Goal: Transaction & Acquisition: Purchase product/service

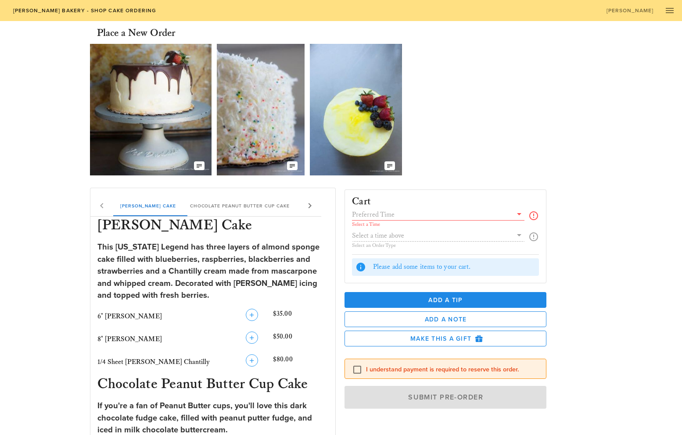
click at [381, 214] on input "text" at bounding box center [432, 214] width 160 height 11
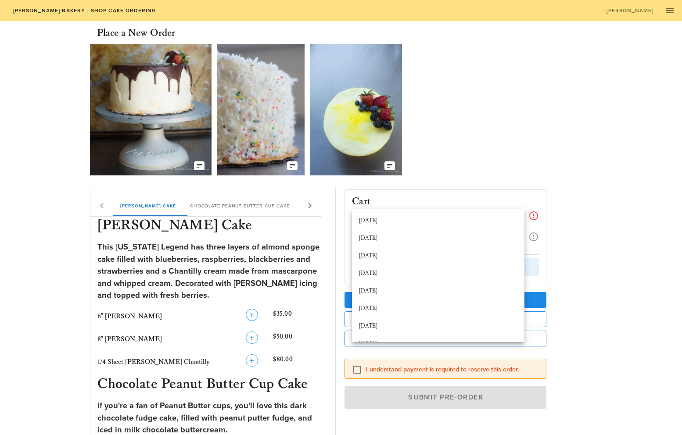
click at [524, 156] on div "Our Delicious Chocolate Strawberry Chantilly Cake The Coconut Cream of your Dre…" at bounding box center [341, 109] width 503 height 139
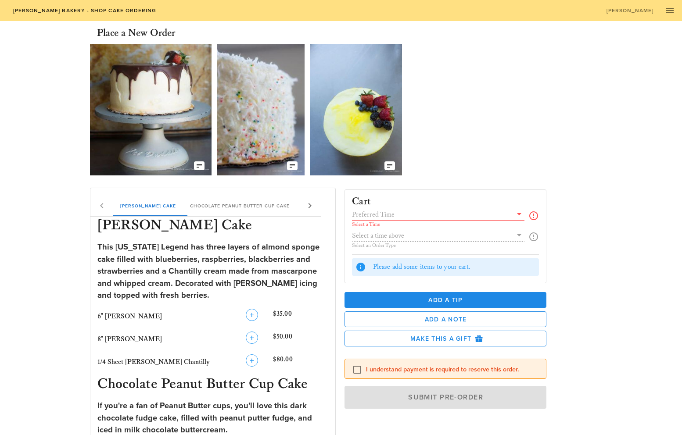
click at [520, 212] on icon at bounding box center [519, 214] width 11 height 11
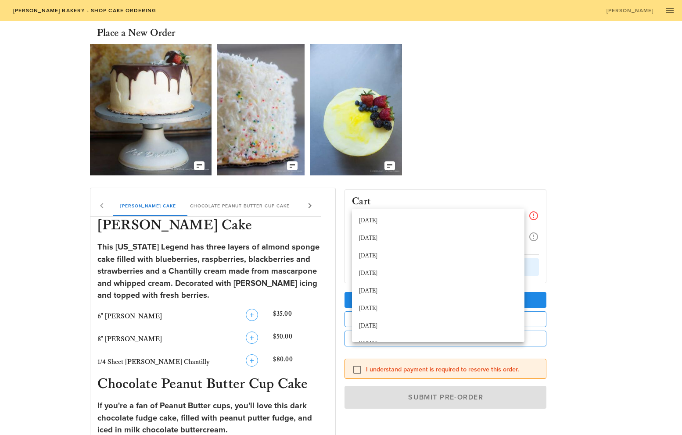
click at [520, 129] on div "Our Delicious Chocolate Strawberry Chantilly Cake The Coconut Cream of your Dre…" at bounding box center [341, 109] width 503 height 139
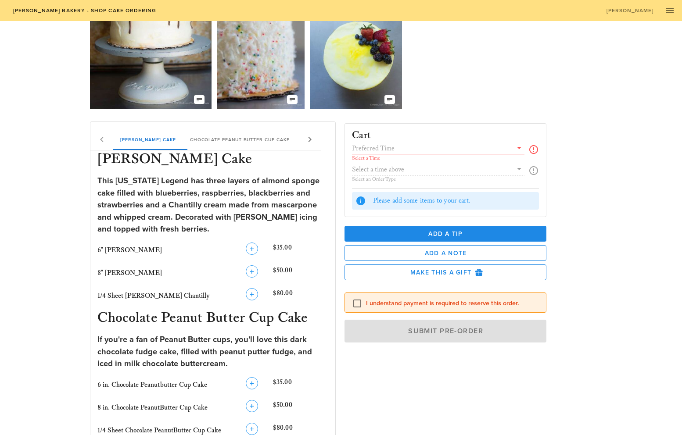
scroll to position [65, 0]
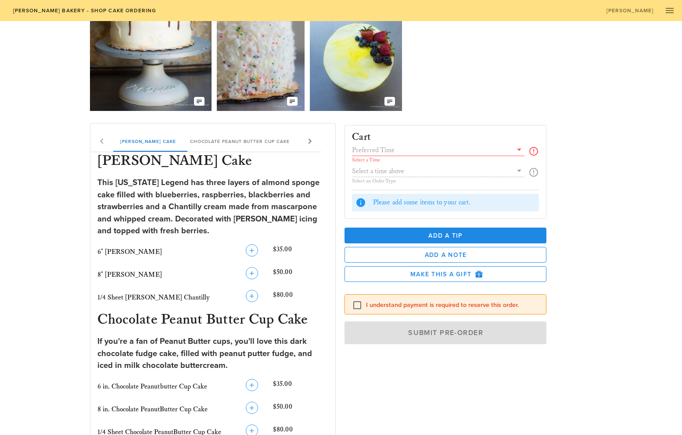
drag, startPoint x: 98, startPoint y: 277, endPoint x: 149, endPoint y: 280, distance: 51.0
click at [149, 280] on div "8" [PERSON_NAME]" at bounding box center [164, 275] width 137 height 14
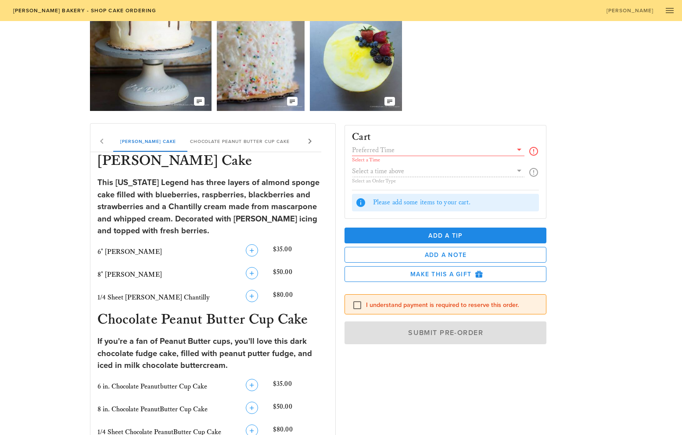
scroll to position [0, 0]
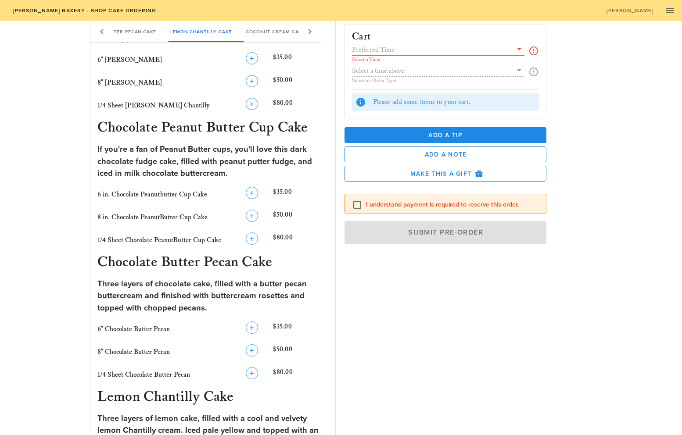
scroll to position [257, 0]
click at [58, 162] on div "Place a New Order Our Delicious Chocolate Strawberry Chantilly Cake The Coconut…" at bounding box center [341, 296] width 682 height 1065
